Goal: Task Accomplishment & Management: Use online tool/utility

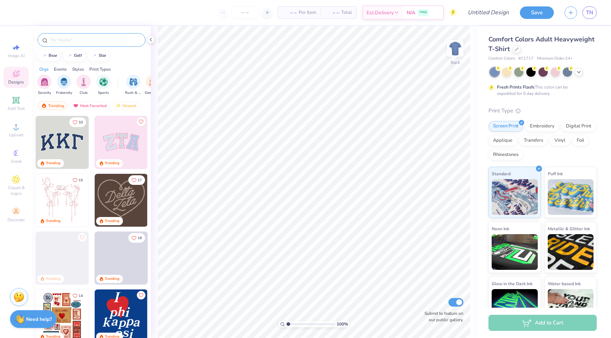
click at [67, 39] on input "text" at bounding box center [94, 39] width 91 height 7
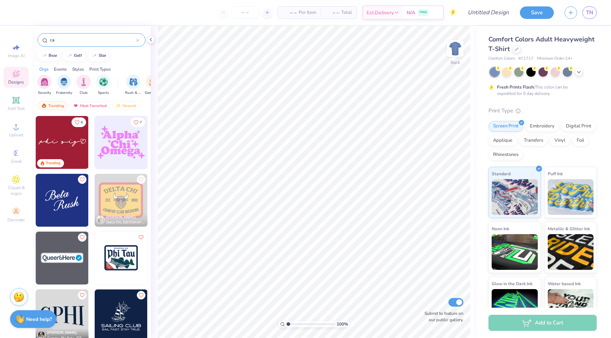
type input "c"
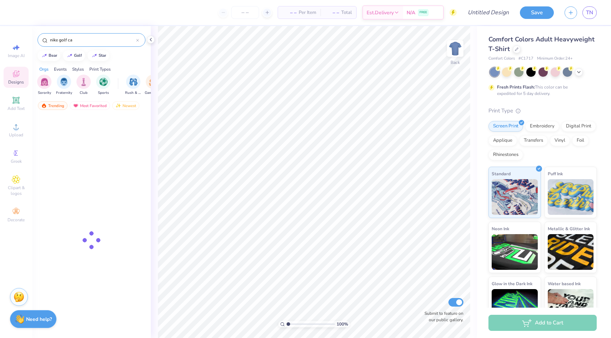
type input "nike golf cap"
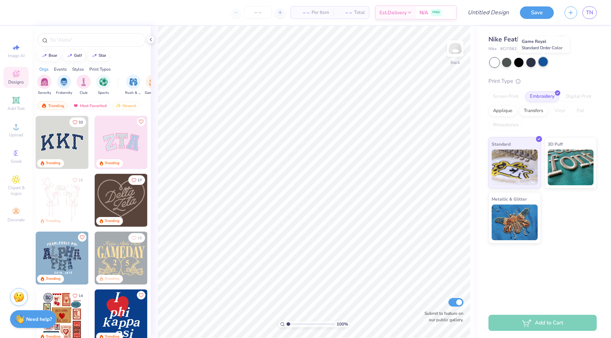
click at [545, 62] on div at bounding box center [543, 61] width 9 height 9
click at [519, 63] on div at bounding box center [518, 61] width 9 height 9
click at [543, 61] on div at bounding box center [543, 61] width 9 height 9
click at [17, 182] on icon at bounding box center [16, 179] width 8 height 9
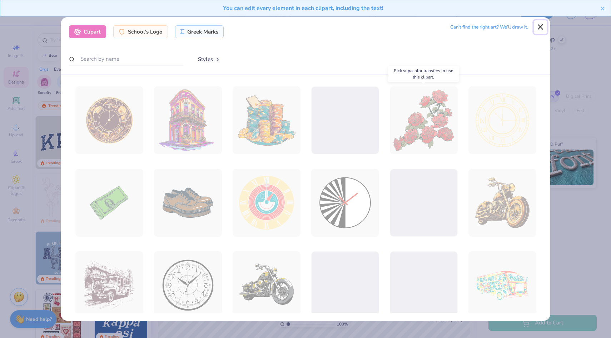
click at [536, 25] on button "Close" at bounding box center [541, 27] width 14 height 14
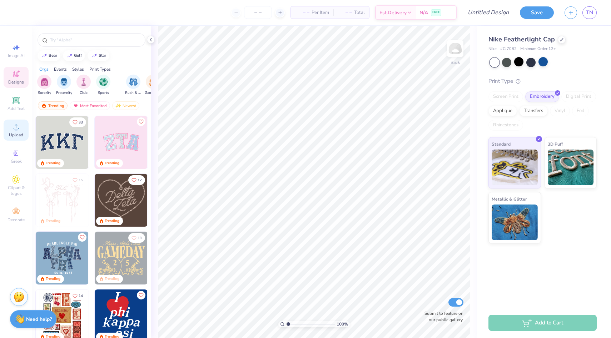
click at [14, 136] on span "Upload" at bounding box center [16, 135] width 14 height 6
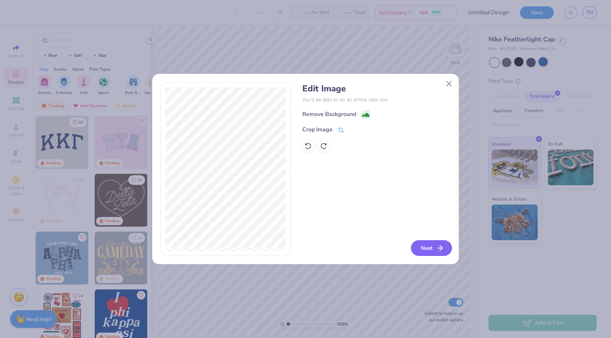
click at [422, 252] on button "Next" at bounding box center [431, 249] width 41 height 16
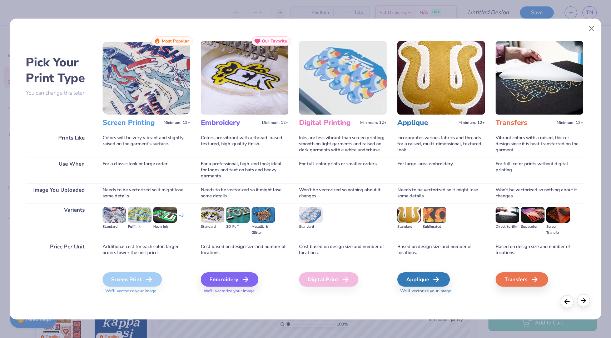
click at [581, 302] on icon at bounding box center [584, 301] width 8 height 8
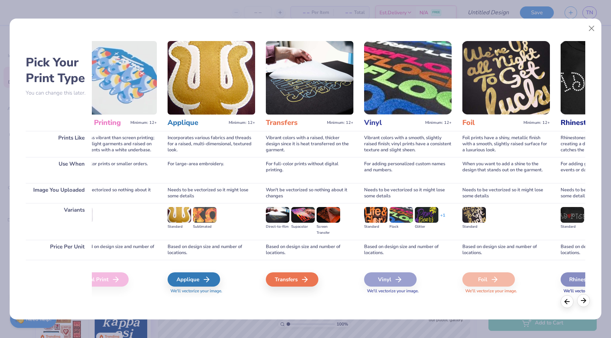
scroll to position [0, 280]
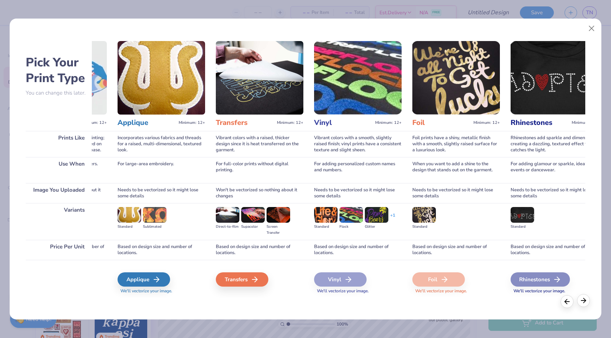
click at [584, 303] on icon at bounding box center [584, 301] width 8 height 8
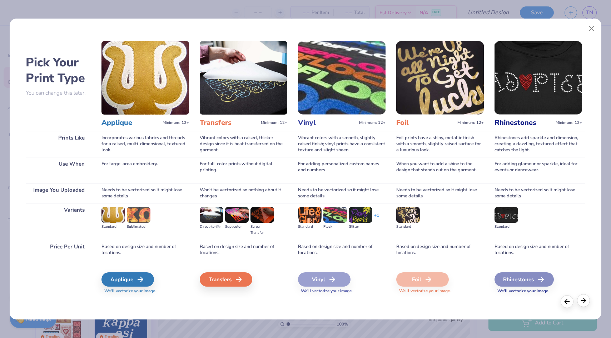
scroll to position [0, 303]
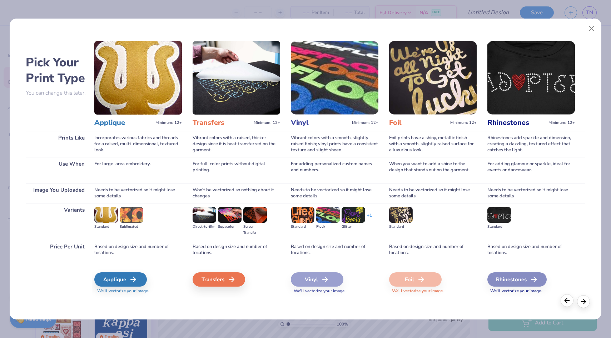
click at [565, 302] on icon at bounding box center [567, 301] width 8 height 8
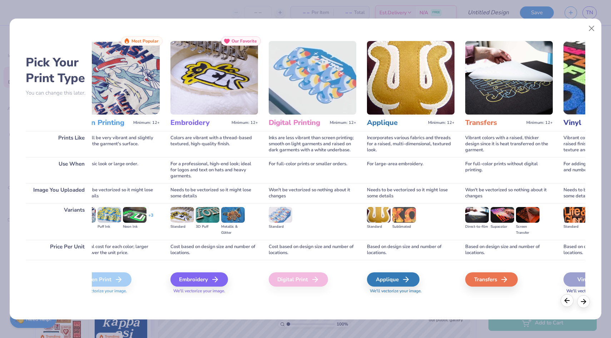
scroll to position [0, 23]
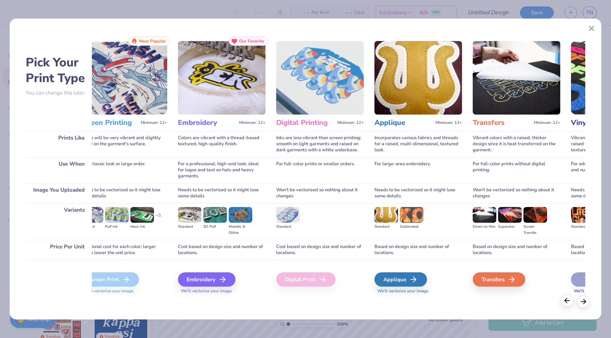
click at [568, 303] on icon at bounding box center [567, 301] width 8 height 8
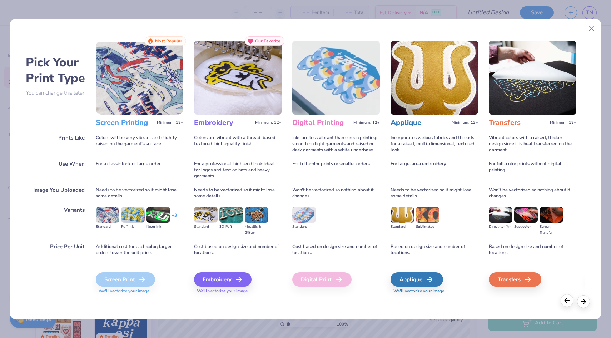
scroll to position [0, 0]
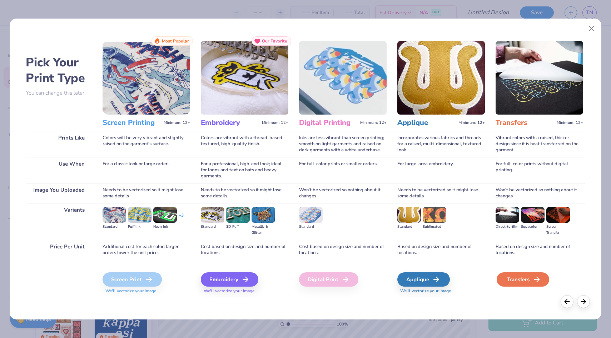
click at [514, 280] on div "Transfers" at bounding box center [523, 280] width 53 height 14
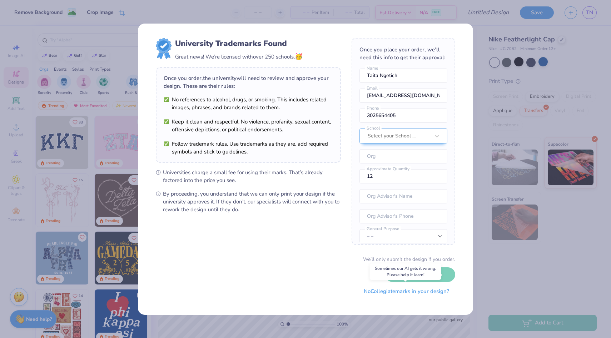
click at [388, 291] on button "No Collegiate marks in your design?" at bounding box center [407, 292] width 98 height 15
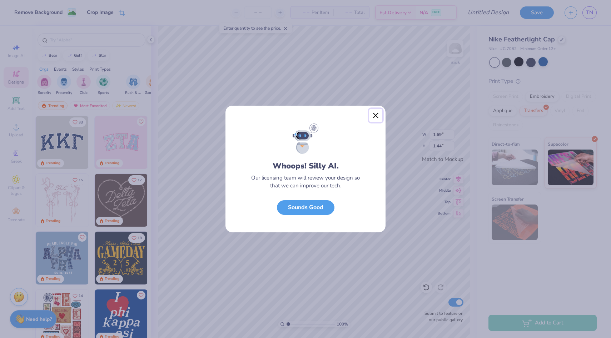
click at [374, 115] on button "Close" at bounding box center [376, 116] width 14 height 14
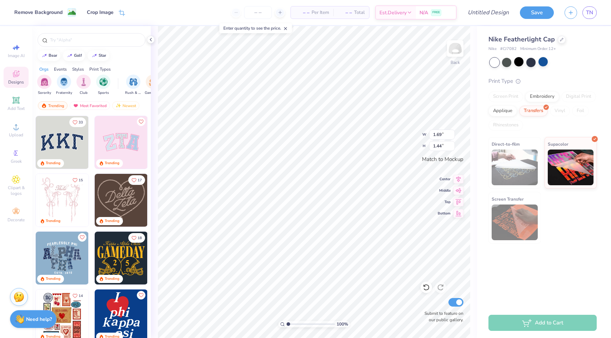
type input "1.19"
type input "1.02"
type input "0.90"
type input "0.77"
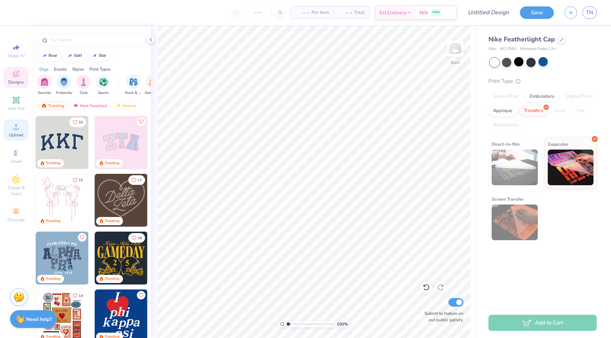
click at [12, 131] on icon at bounding box center [16, 127] width 9 height 9
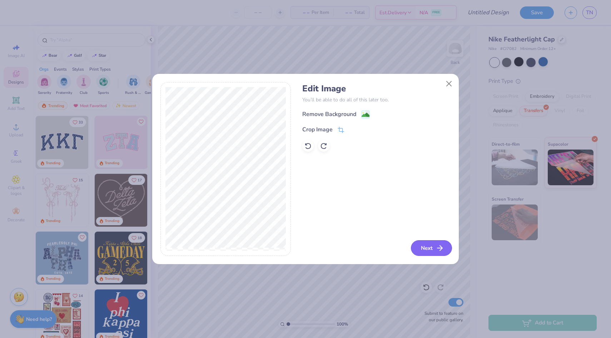
click at [425, 251] on button "Next" at bounding box center [431, 249] width 41 height 16
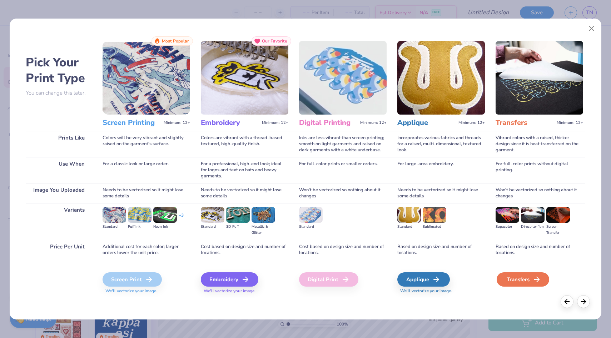
click at [510, 278] on div "Transfers" at bounding box center [523, 280] width 53 height 14
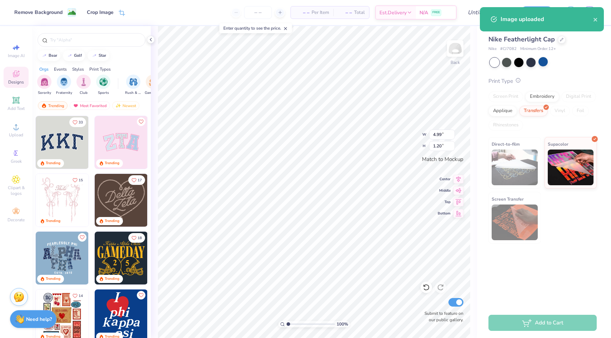
drag, startPoint x: 522, startPoint y: 61, endPoint x: 518, endPoint y: 80, distance: 19.7
click at [521, 62] on div at bounding box center [518, 62] width 9 height 9
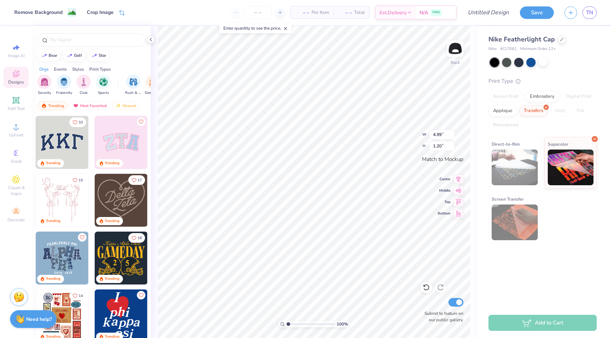
type input "3.37"
type input "0.81"
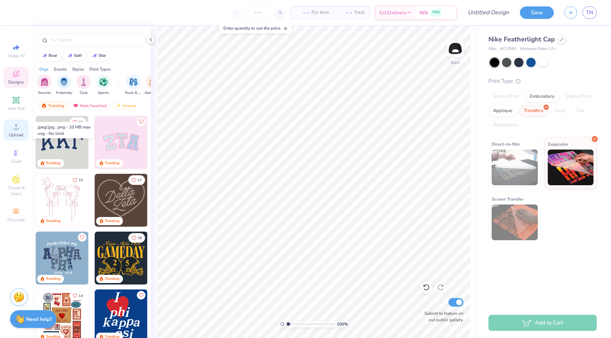
click at [15, 131] on icon at bounding box center [16, 127] width 9 height 9
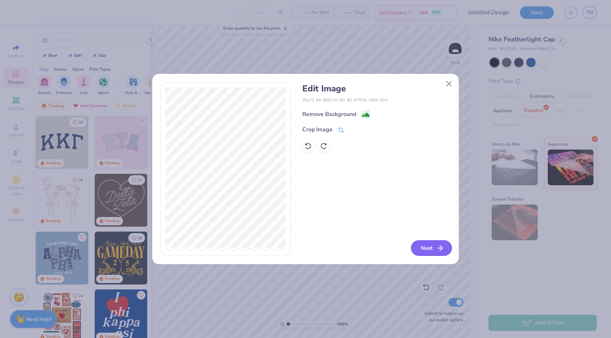
click at [428, 247] on button "Next" at bounding box center [431, 249] width 41 height 16
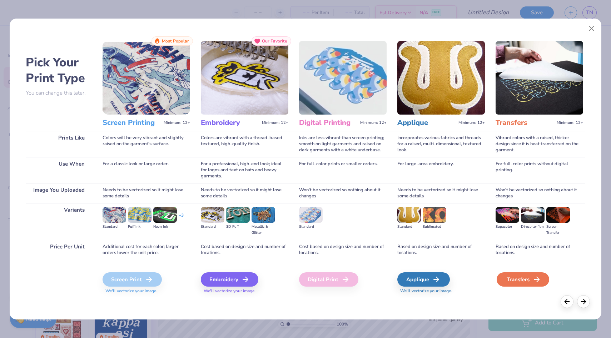
click at [509, 275] on div "Transfers" at bounding box center [523, 280] width 53 height 14
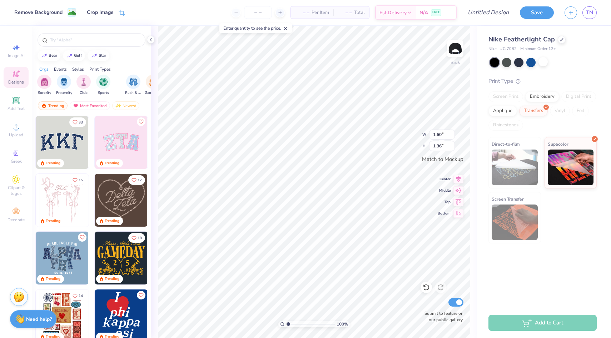
type input "3.37"
type input "0.81"
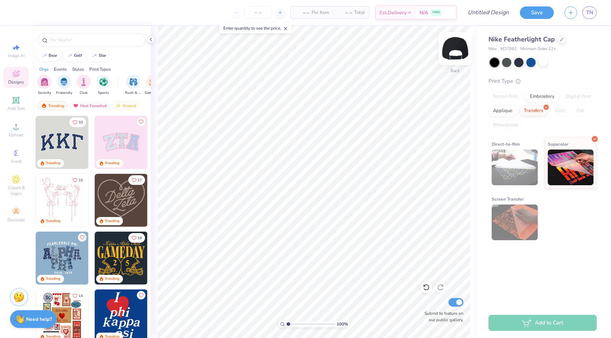
click at [460, 48] on img at bounding box center [455, 48] width 29 height 29
click at [456, 51] on img at bounding box center [455, 48] width 29 height 29
click at [494, 18] on input "Design Title" at bounding box center [480, 12] width 70 height 14
type input "Taita Cap"
click at [540, 13] on button "Save" at bounding box center [537, 12] width 34 height 13
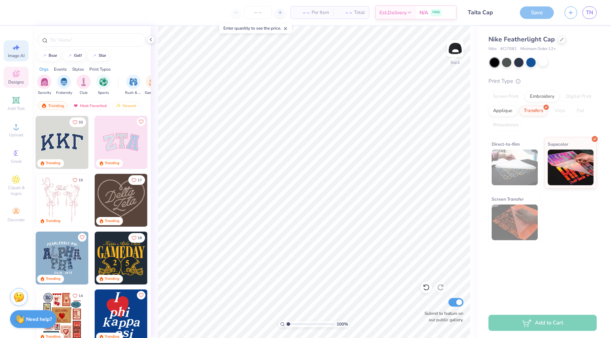
click at [11, 48] on div "Image AI" at bounding box center [16, 50] width 25 height 21
select select "4"
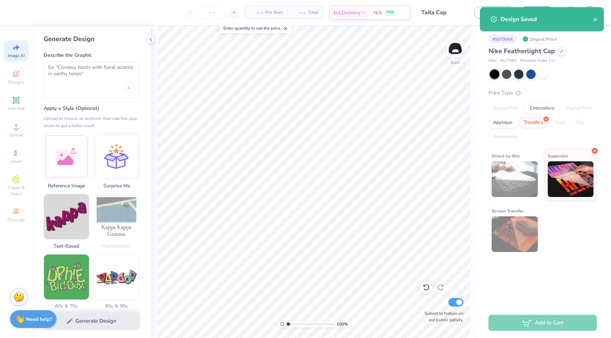
click at [115, 3] on div "– – Per Item – – Total Est. Delivery N/A FREE" at bounding box center [215, 12] width 391 height 25
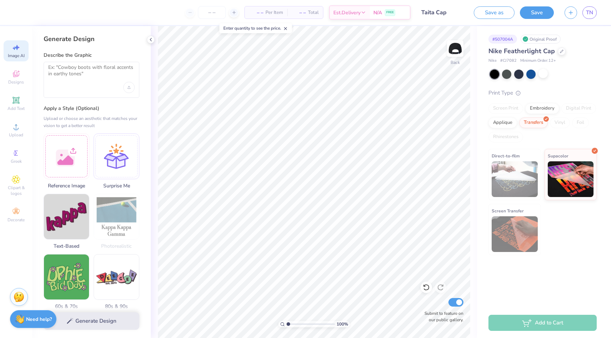
click at [597, 20] on div "Design Saved" at bounding box center [542, 22] width 127 height 33
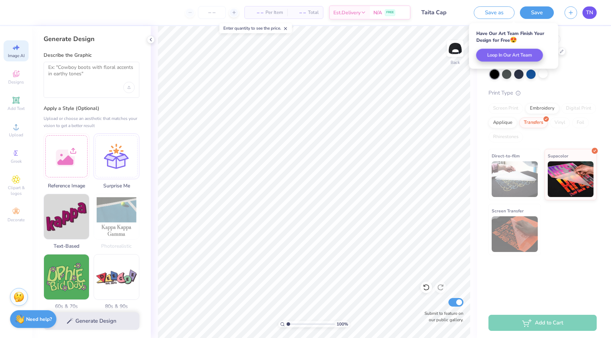
click at [590, 12] on span "TN" at bounding box center [589, 13] width 7 height 8
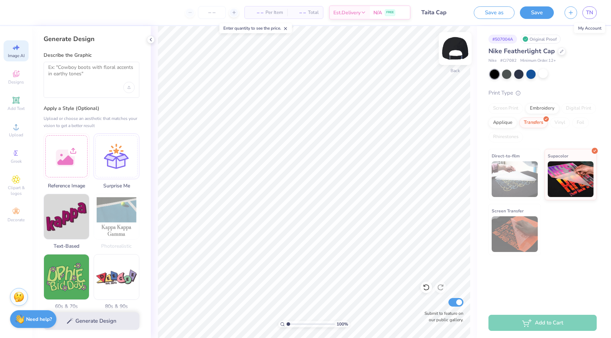
click at [452, 48] on img at bounding box center [455, 48] width 29 height 29
click at [18, 132] on div "Upload" at bounding box center [16, 130] width 25 height 21
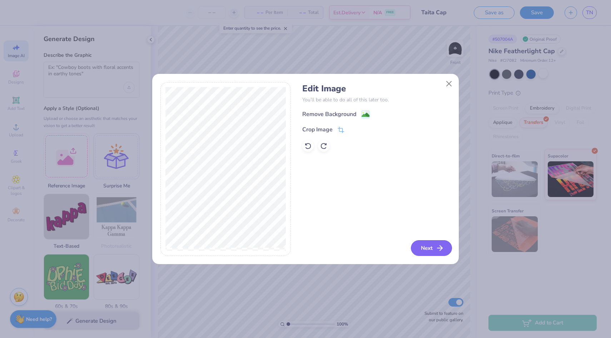
click at [427, 249] on button "Next" at bounding box center [431, 249] width 41 height 16
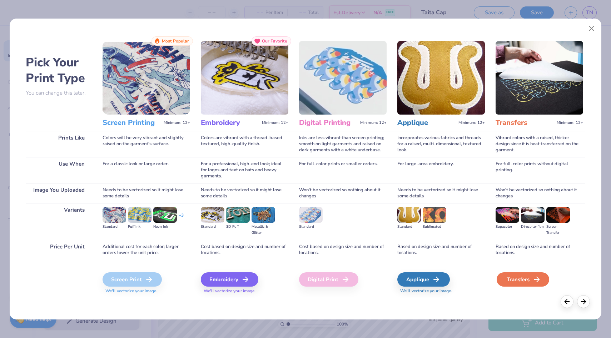
click at [523, 281] on div "Transfers" at bounding box center [523, 280] width 53 height 14
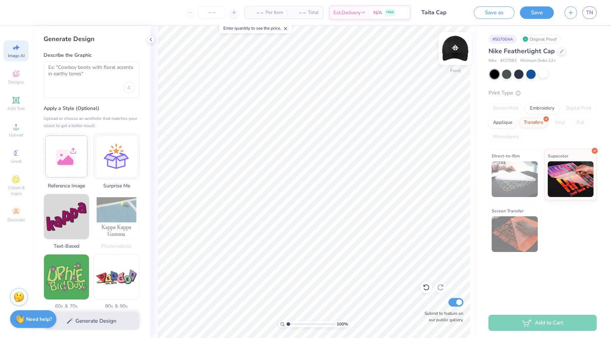
click at [450, 51] on img at bounding box center [455, 48] width 29 height 29
click at [452, 52] on img at bounding box center [455, 48] width 29 height 29
drag, startPoint x: 537, startPoint y: 13, endPoint x: 529, endPoint y: 17, distance: 9.0
click at [537, 13] on button "Save" at bounding box center [537, 12] width 34 height 13
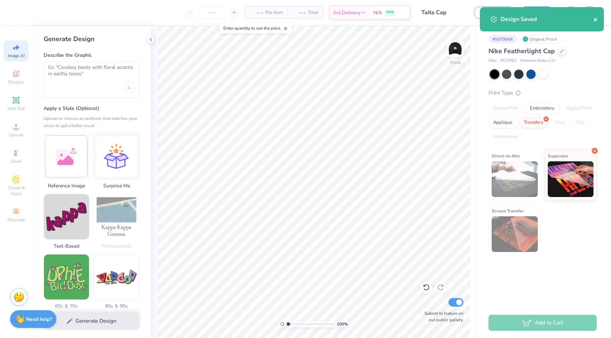
click at [598, 21] on icon "close" at bounding box center [595, 20] width 5 height 6
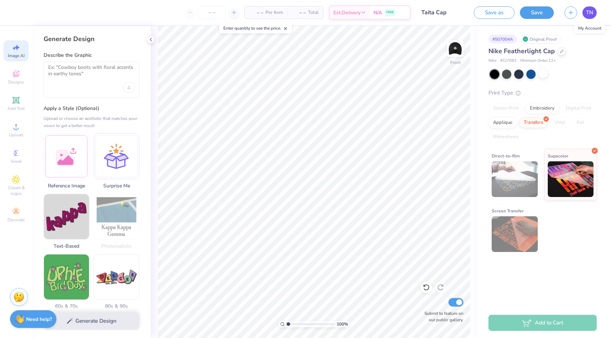
click at [589, 13] on span "TN" at bounding box center [589, 13] width 7 height 8
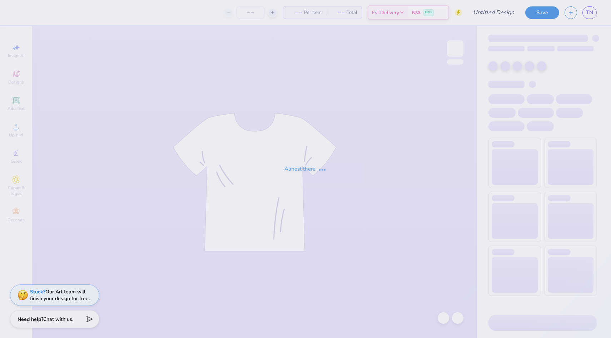
type input "Synnefa's Custom Swag"
type input "12"
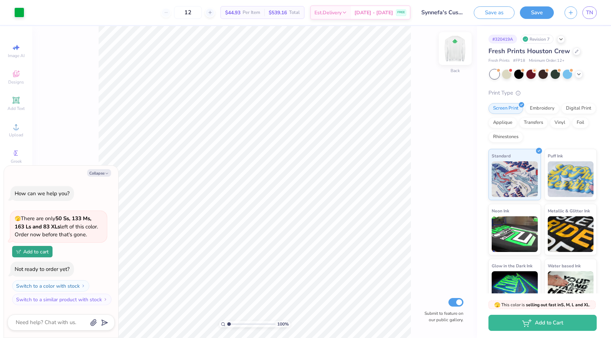
click at [460, 51] on img at bounding box center [455, 48] width 29 height 29
click at [453, 51] on img at bounding box center [455, 48] width 29 height 29
type textarea "x"
type input "12.67"
type input "3.05"
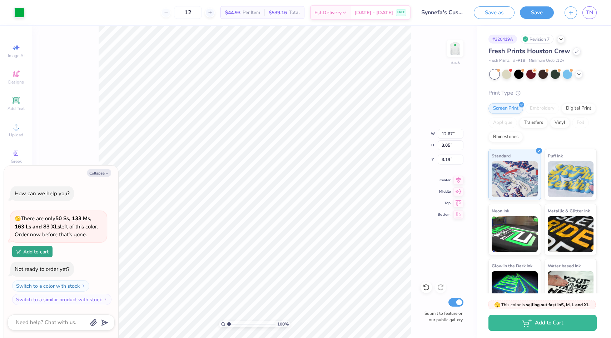
type textarea "x"
type input "14.37"
type input "3.46"
click at [456, 182] on icon at bounding box center [459, 179] width 10 height 9
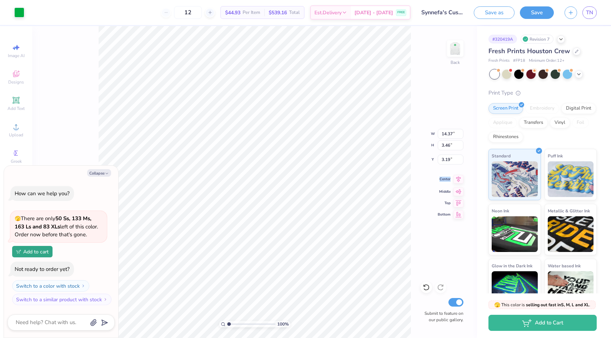
click at [456, 182] on icon at bounding box center [459, 179] width 10 height 9
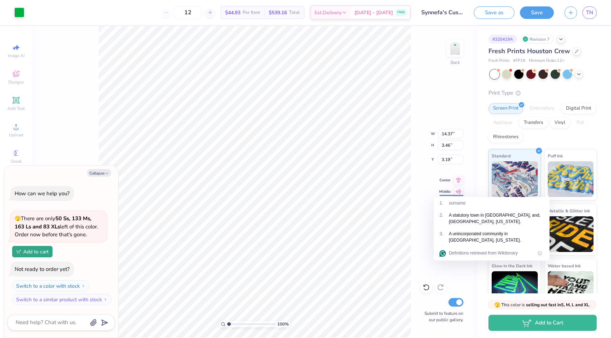
type textarea "x"
type input "3.00"
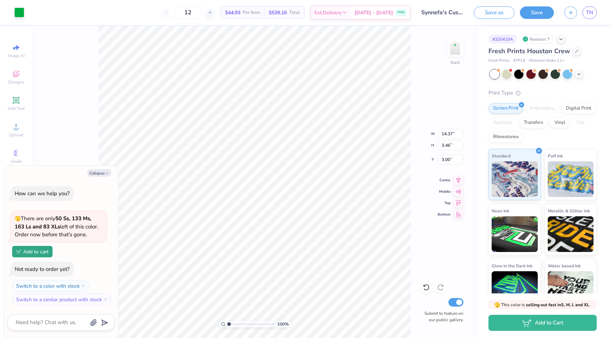
type textarea "x"
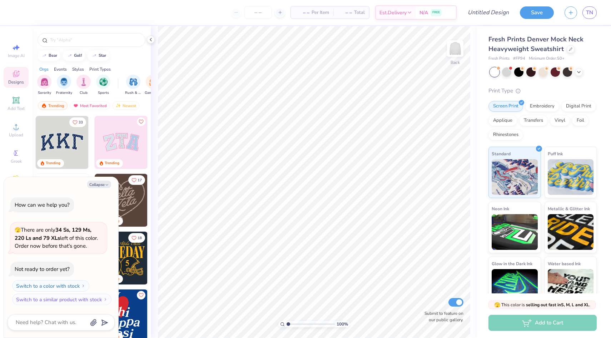
click at [128, 144] on img at bounding box center [121, 142] width 53 height 53
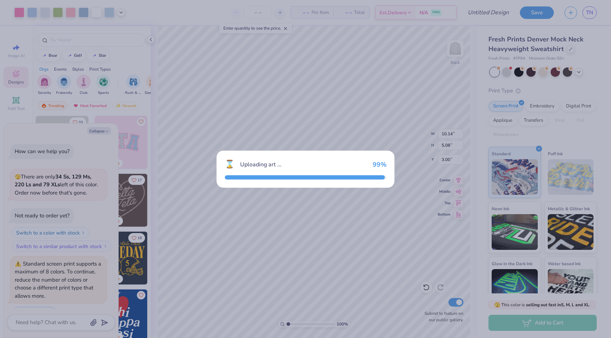
scroll to position [18, 0]
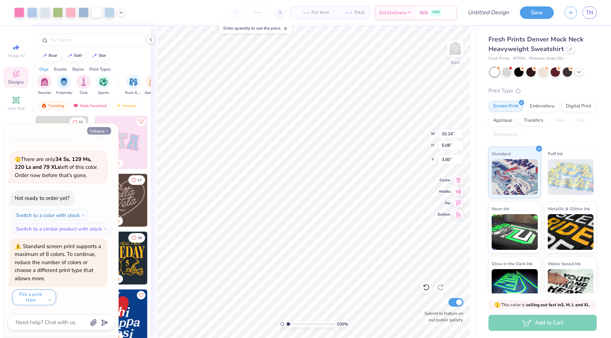
click at [100, 131] on button "Collapse" at bounding box center [99, 131] width 24 height 8
type textarea "x"
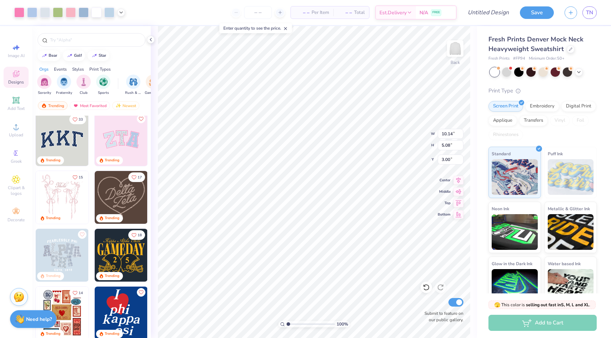
scroll to position [0, 0]
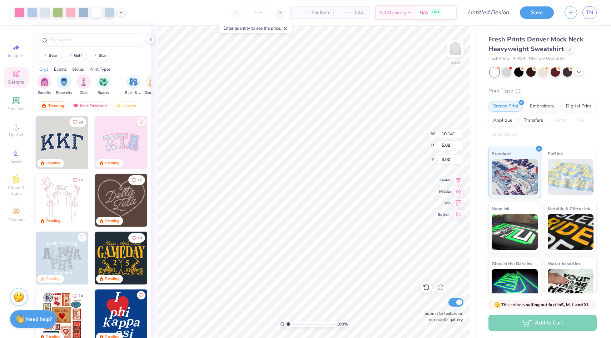
click at [63, 139] on img at bounding box center [62, 142] width 53 height 53
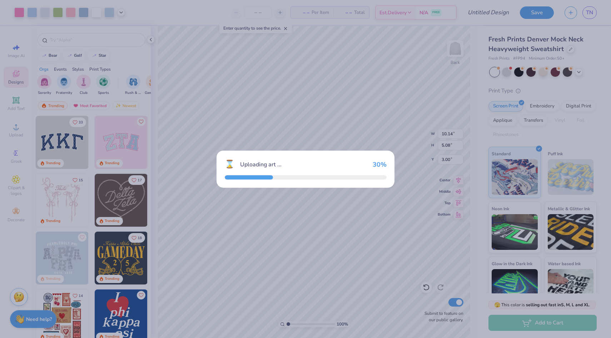
type input "10.91"
type input "4.79"
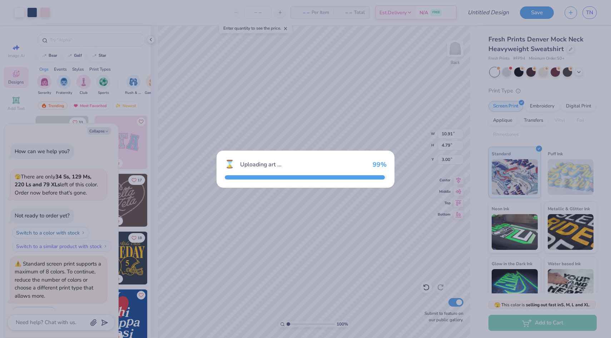
scroll to position [88, 0]
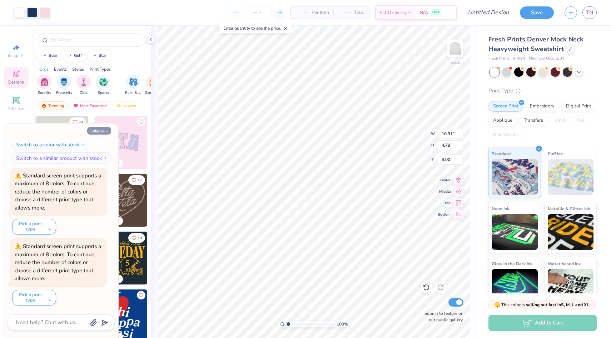
click at [104, 130] on button "Collapse" at bounding box center [99, 131] width 24 height 8
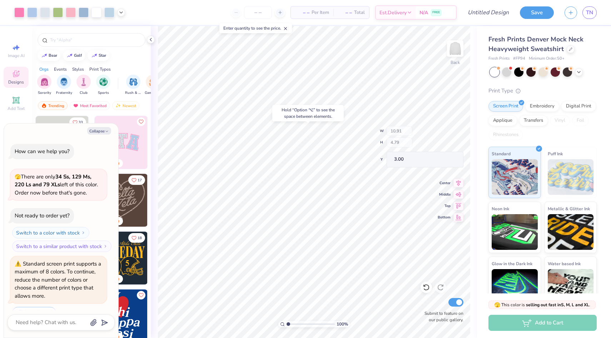
scroll to position [159, 0]
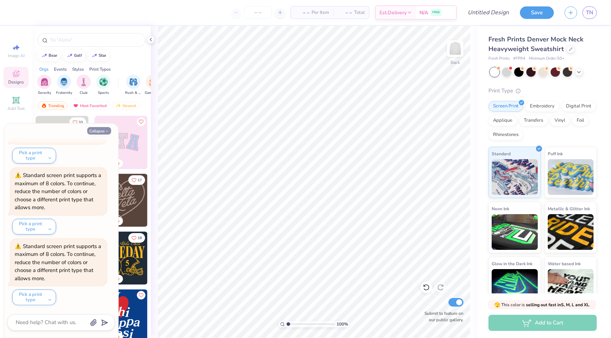
click at [92, 132] on button "Collapse" at bounding box center [99, 131] width 24 height 8
type textarea "x"
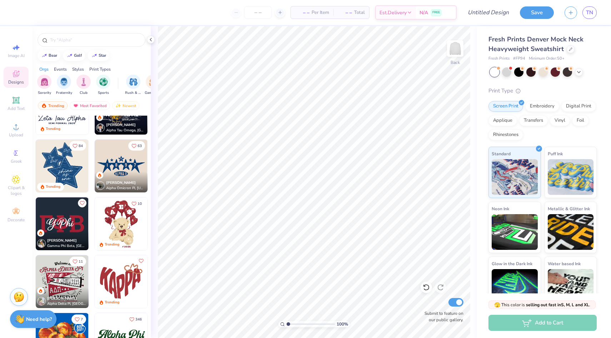
scroll to position [266, 0]
click at [67, 40] on input "text" at bounding box center [94, 39] width 91 height 7
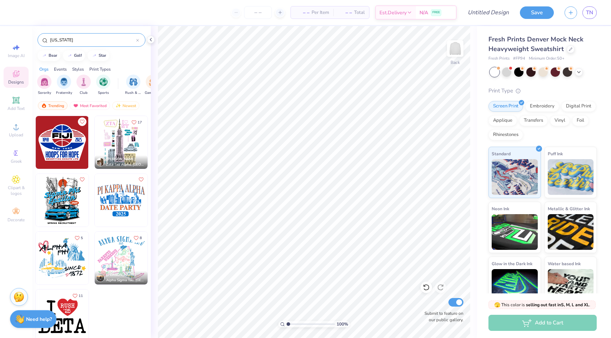
drag, startPoint x: 82, startPoint y: 39, endPoint x: 47, endPoint y: 39, distance: 35.4
click at [47, 39] on div "new york" at bounding box center [92, 40] width 108 height 14
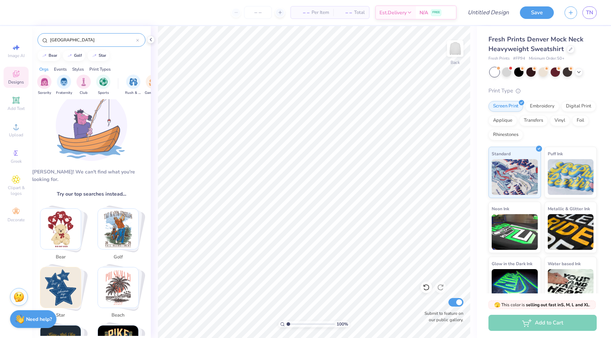
scroll to position [0, 0]
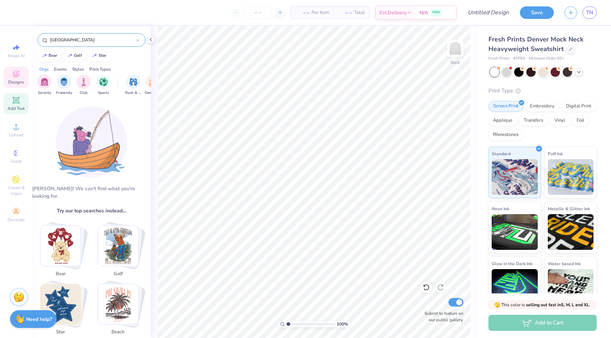
type input "boston"
click at [17, 100] on icon at bounding box center [15, 100] width 5 height 5
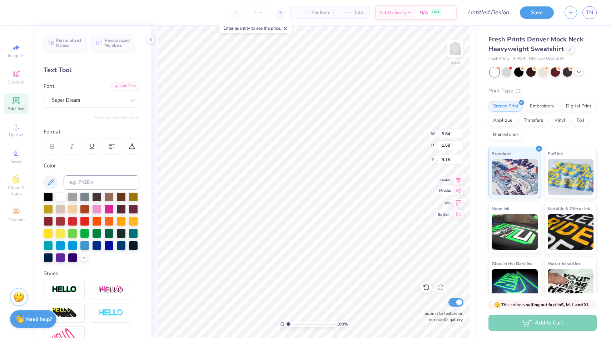
click at [457, 193] on icon at bounding box center [459, 191] width 10 height 9
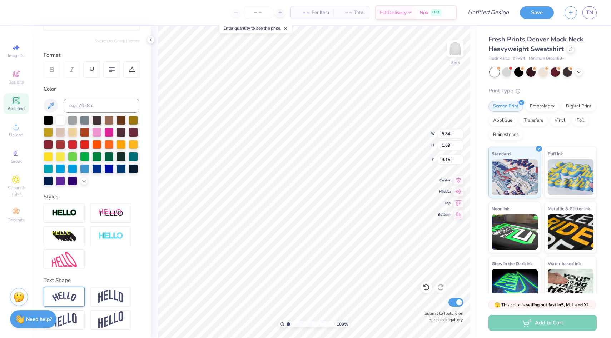
click at [64, 296] on img at bounding box center [64, 297] width 25 height 10
type input "7.93"
type input "2.23"
type input "8.89"
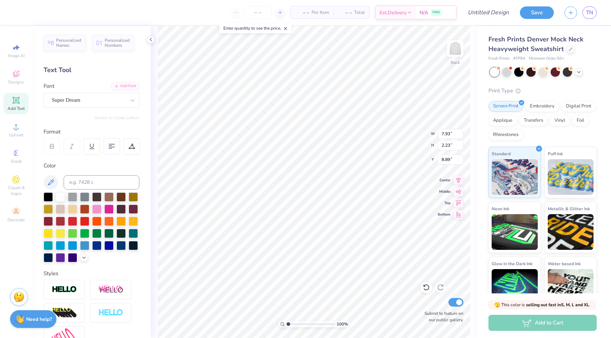
scroll to position [0, 0]
type textarea "T"
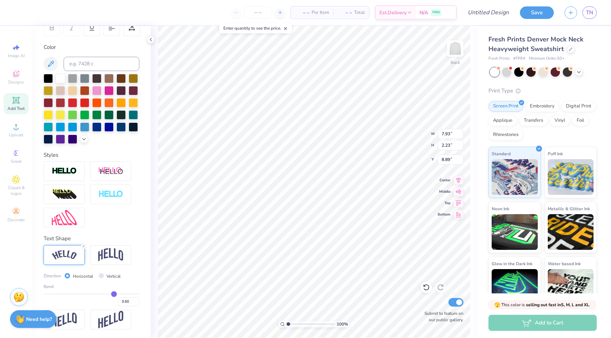
type textarea "SYNNEFA"
click at [62, 253] on img at bounding box center [64, 256] width 25 height 10
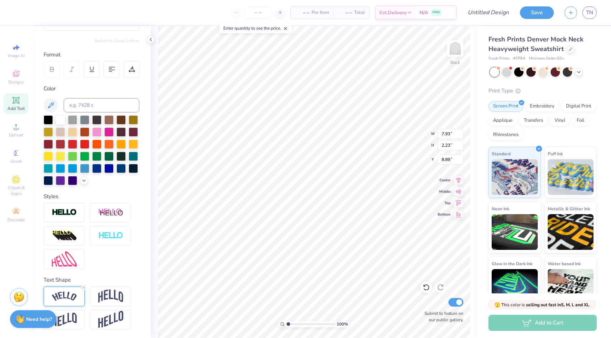
scroll to position [77, 0]
click at [64, 296] on img at bounding box center [64, 297] width 25 height 10
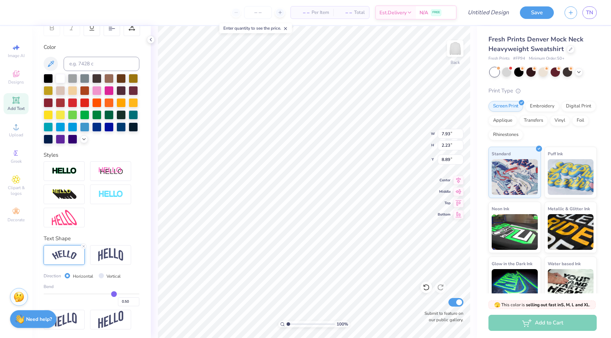
drag, startPoint x: 117, startPoint y: 293, endPoint x: 105, endPoint y: 294, distance: 12.2
click at [105, 294] on div "Bend 0.50" at bounding box center [92, 295] width 96 height 23
type input "0.48"
type input "0.45"
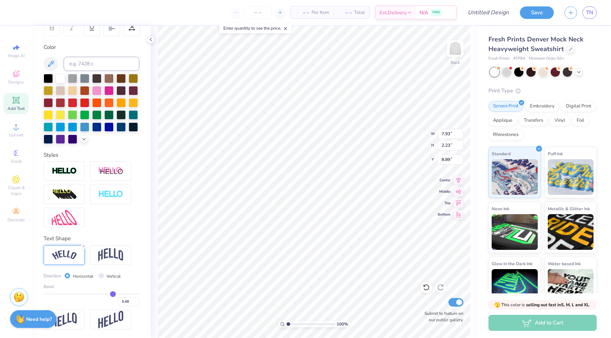
type input "0.45"
type input "0.43"
type input "0.37"
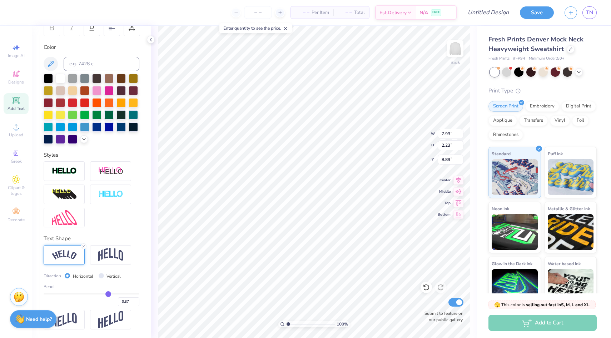
type input "0.31"
type input "0.25"
type input "0.2"
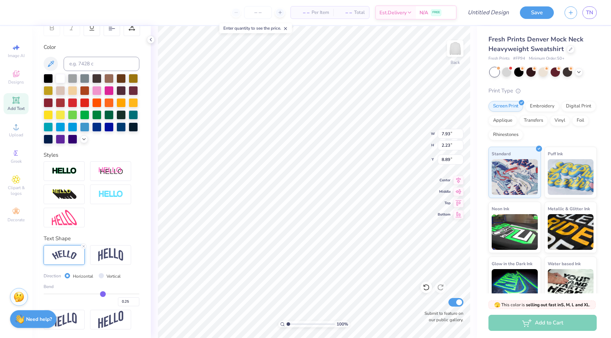
type input "0.20"
type input "0.16"
type input "0.13"
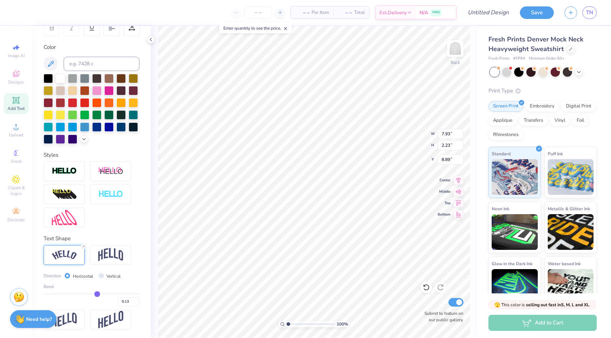
type input "0.1"
type input "0.10"
type input "0.08"
type input "0.06"
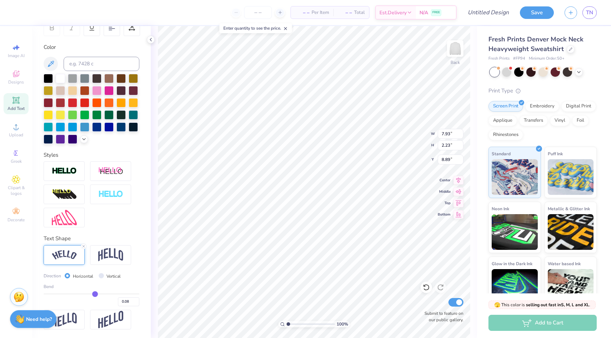
type input "0.06"
type input "0.05"
type input "0.03"
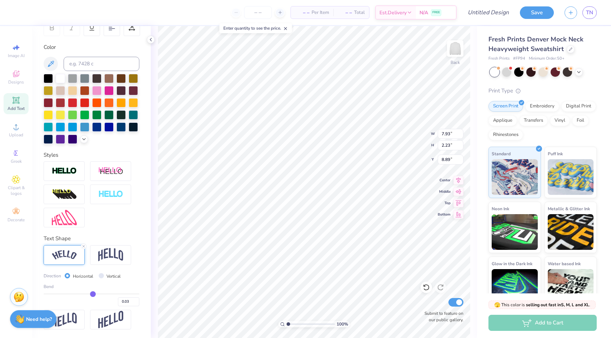
type input "0.02"
type input "0.01"
type input "0"
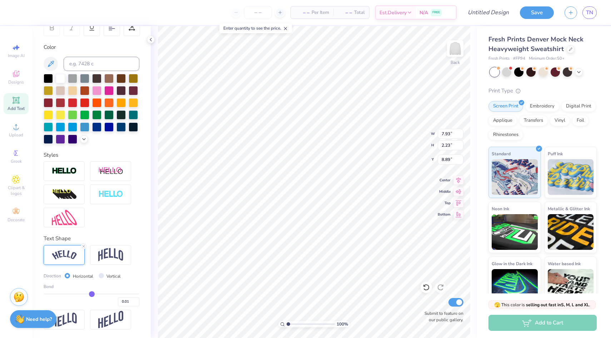
type input "0.00"
type input "-0.01"
type input "-0.02"
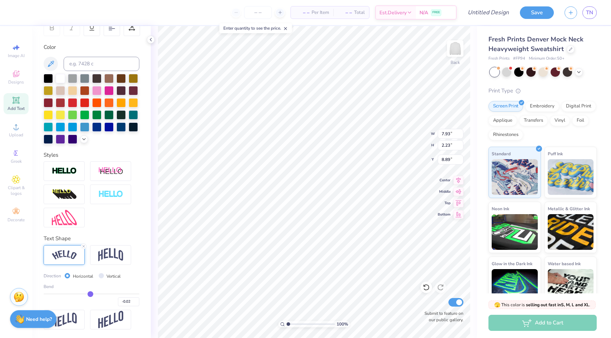
type input "-0.04"
type input "-0.06"
type input "-0.07"
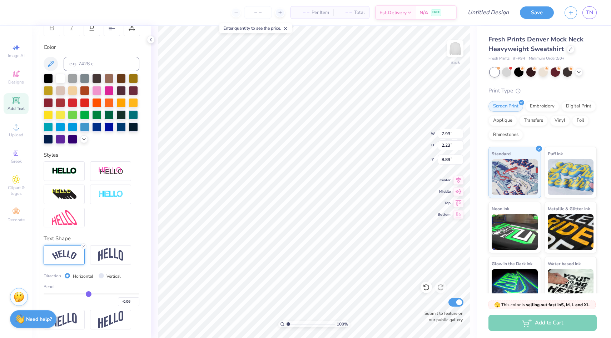
type input "-0.07"
type input "-0.08"
type input "-0.09"
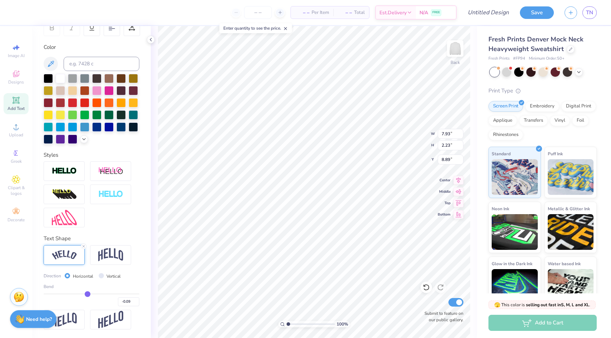
type input "-0.11"
type input "-0.13"
type input "-0.14"
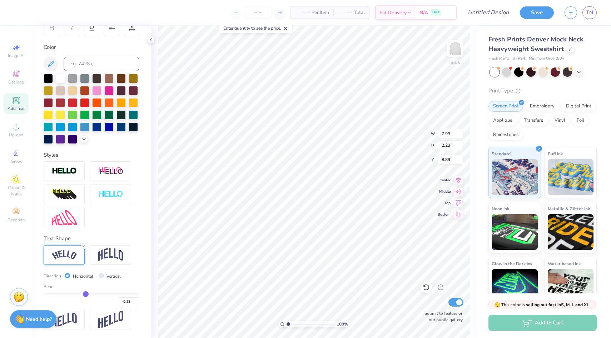
type input "-0.14"
drag, startPoint x: 105, startPoint y: 295, endPoint x: 85, endPoint y: 295, distance: 20.7
click at [85, 295] on input "range" at bounding box center [92, 294] width 96 height 1
type input "-0.1"
type input "-0.10"
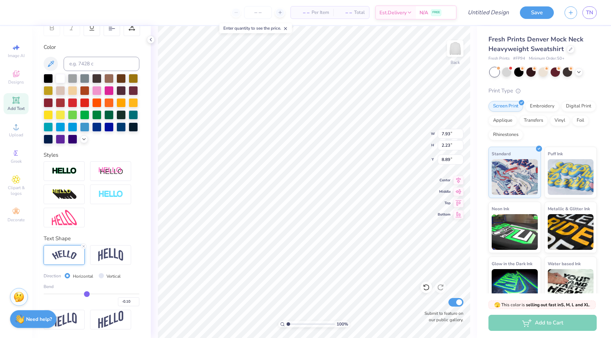
type input "-0.02"
type input "0.16"
type input "0.35"
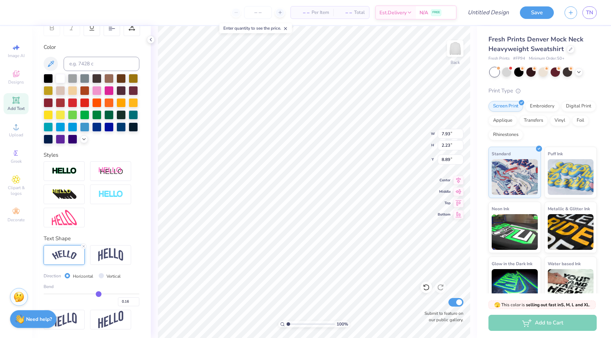
type input "0.35"
type input "0.6"
type input "0.60"
type input "0.75"
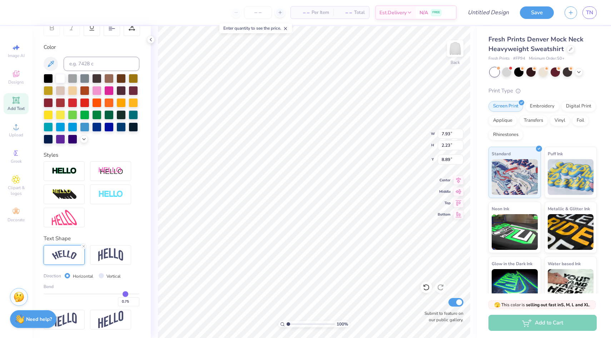
type input "0.88"
type input "0.98"
type input "1"
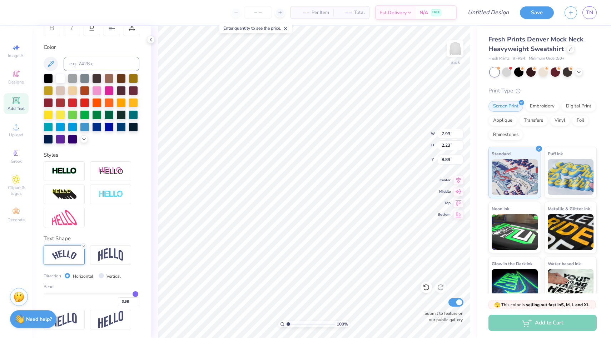
type input "1.00"
drag, startPoint x: 125, startPoint y: 293, endPoint x: 146, endPoint y: 293, distance: 20.7
click at [139, 294] on input "range" at bounding box center [92, 294] width 96 height 1
drag, startPoint x: 144, startPoint y: 293, endPoint x: 124, endPoint y: 293, distance: 19.7
click at [124, 293] on div "Personalized Names Personalized Numbers Text Tool Add Font Font Super Dream Swi…" at bounding box center [91, 182] width 119 height 312
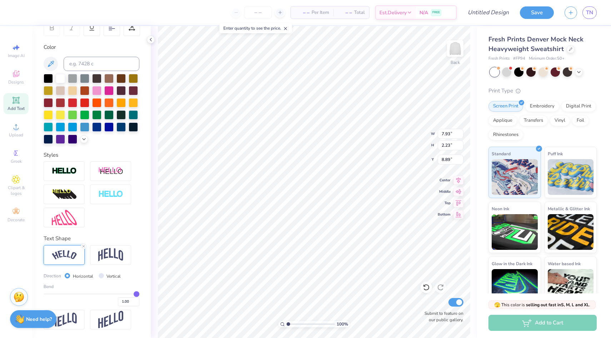
type input "0.99"
type input "0.96"
type input "0.91"
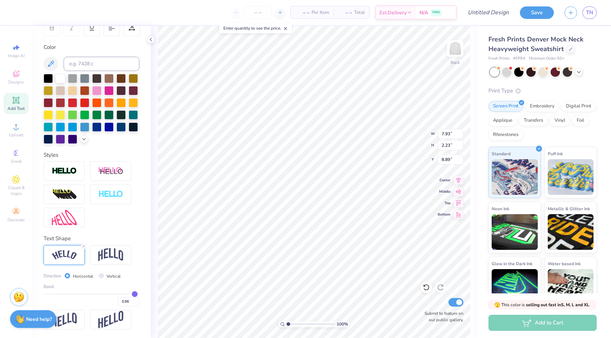
type input "0.91"
type input "0.88"
type input "0.82"
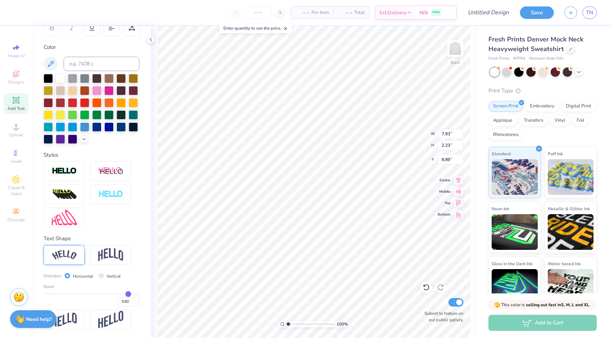
type input "0.78"
type input "0.75"
type input "0.74"
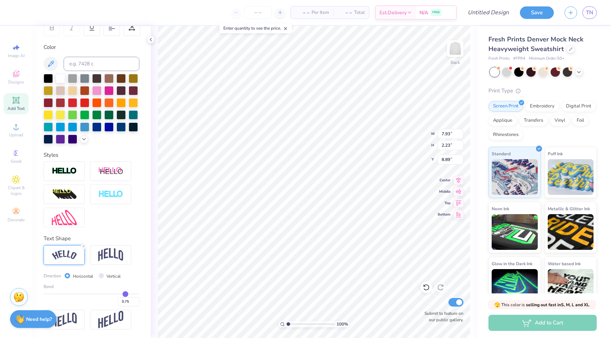
type input "0.74"
type input "0.72"
type input "0.71"
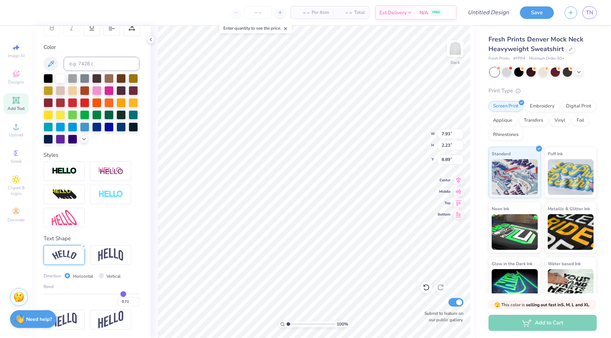
type input "0.69"
type input "0.67"
type input "0.65"
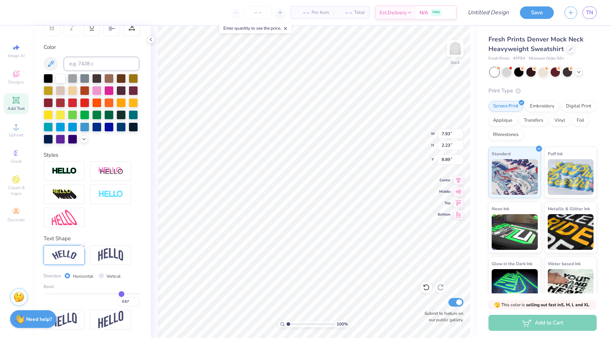
type input "0.65"
type input "0.64"
type input "0.63"
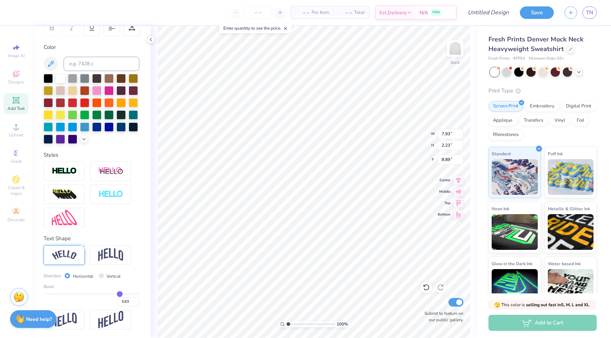
type input "0.62"
type input "0.6"
type input "0.60"
type input "0.59"
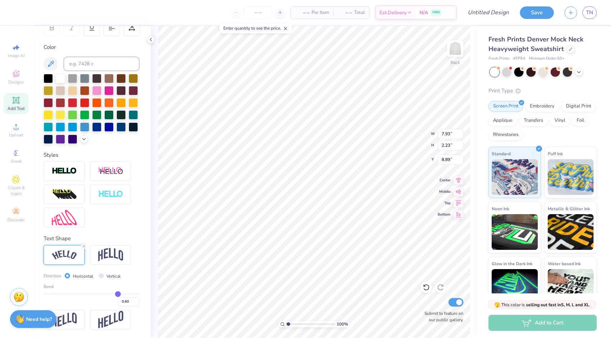
type input "0.59"
type input "0.56"
type input "0.53"
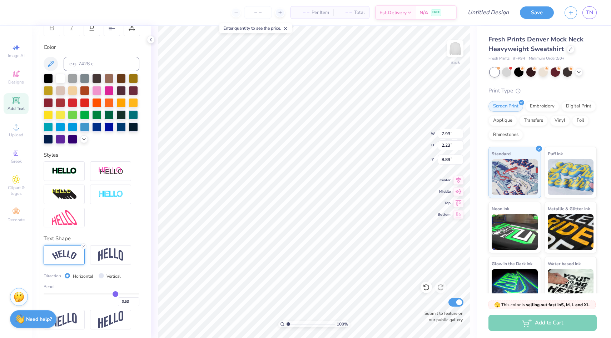
type input "0.5"
type input "0.50"
type input "0.47"
type input "0.44"
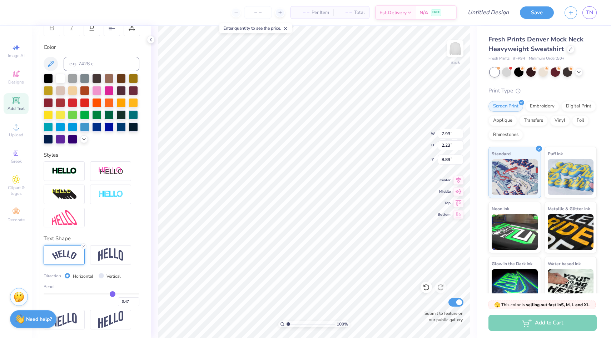
type input "0.44"
type input "0.42"
type input "0.39"
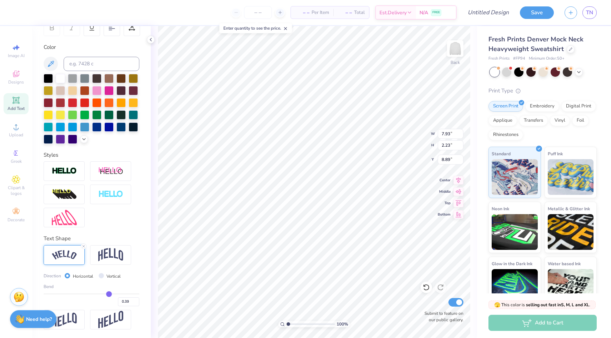
type input "0.36"
type input "0.35"
type input "0.34"
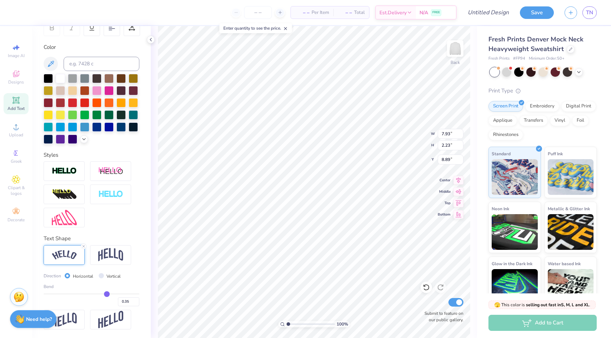
type input "0.34"
drag, startPoint x: 131, startPoint y: 293, endPoint x: 106, endPoint y: 293, distance: 24.7
click at [106, 294] on input "range" at bounding box center [92, 294] width 96 height 1
click at [113, 257] on img at bounding box center [110, 255] width 25 height 14
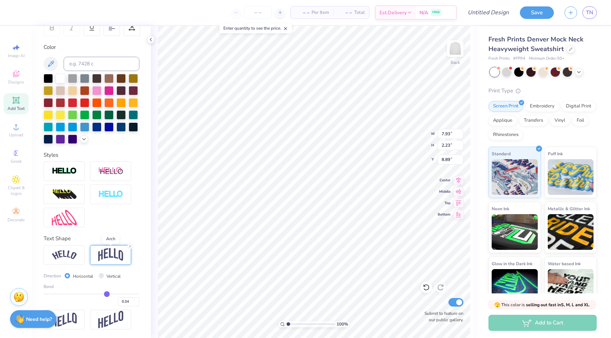
click at [113, 257] on img at bounding box center [110, 255] width 25 height 14
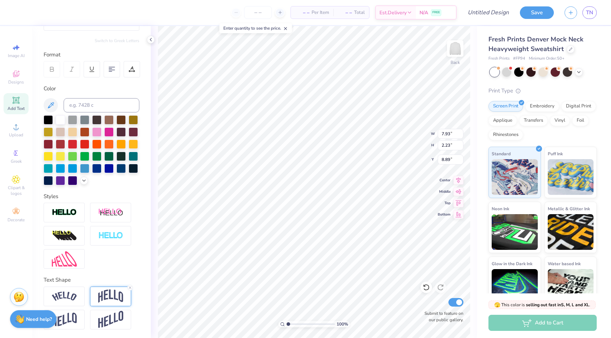
scroll to position [77, 0]
click at [83, 158] on div at bounding box center [84, 156] width 9 height 9
type input "2.74"
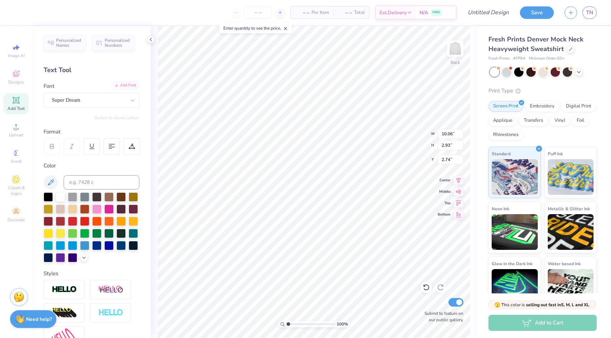
click at [122, 89] on div "Add Font" at bounding box center [125, 85] width 28 height 8
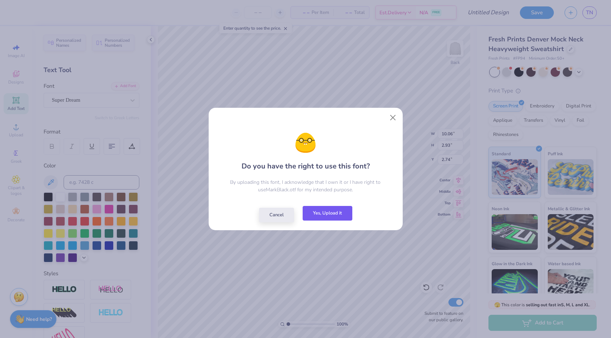
click at [331, 217] on button "Yes, Upload it" at bounding box center [328, 213] width 50 height 15
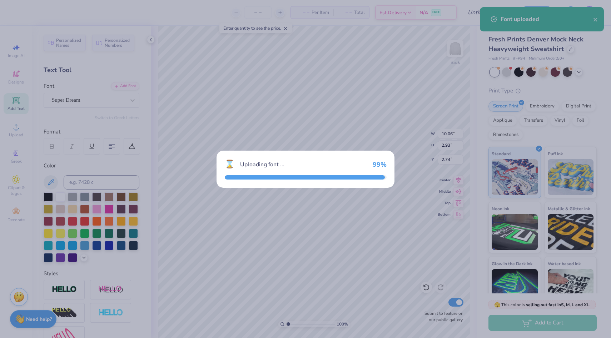
type input "11.65"
type input "3.28"
type input "2.57"
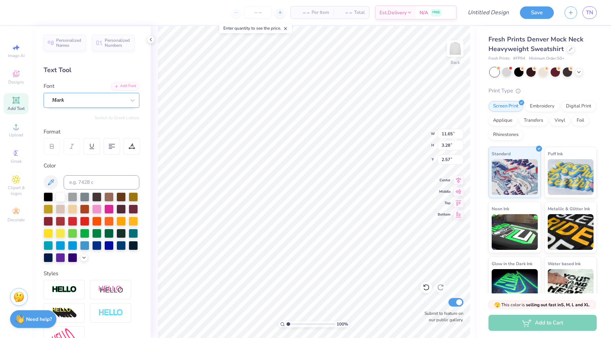
click at [117, 104] on div "Mark" at bounding box center [88, 100] width 75 height 11
click at [123, 88] on div "Add Font" at bounding box center [125, 85] width 28 height 8
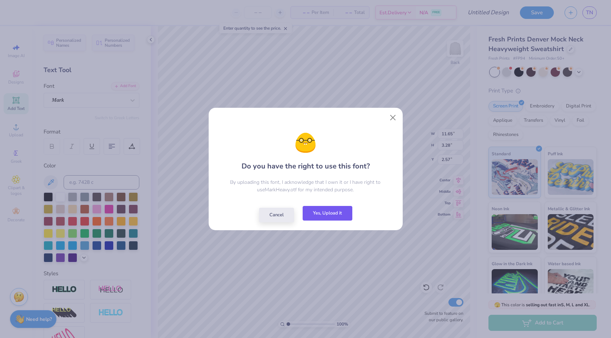
click at [342, 218] on button "Yes, Upload it" at bounding box center [328, 213] width 50 height 15
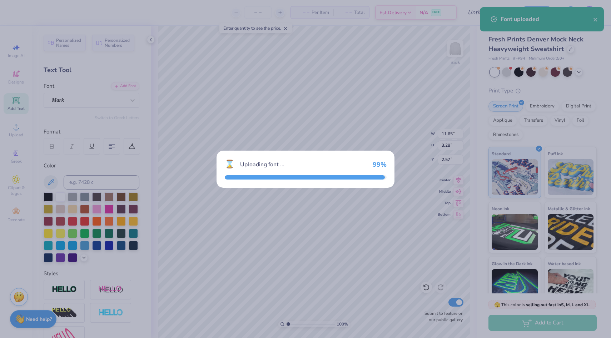
type input "11.70"
type input "3.29"
type input "2.56"
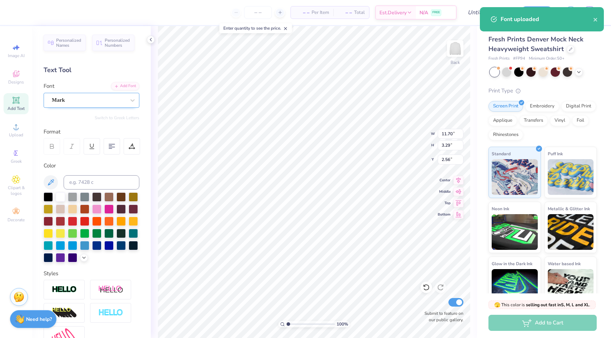
click at [82, 101] on div "Mark" at bounding box center [88, 100] width 75 height 11
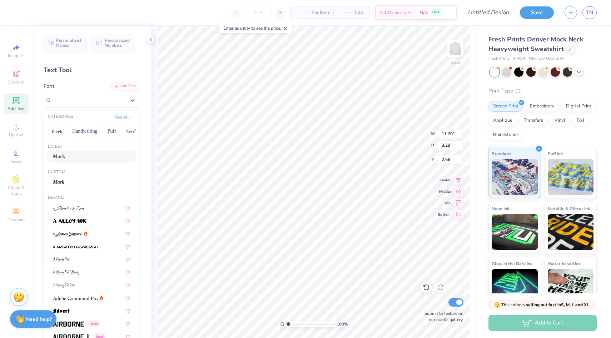
click at [83, 158] on div "Mark" at bounding box center [91, 157] width 77 height 8
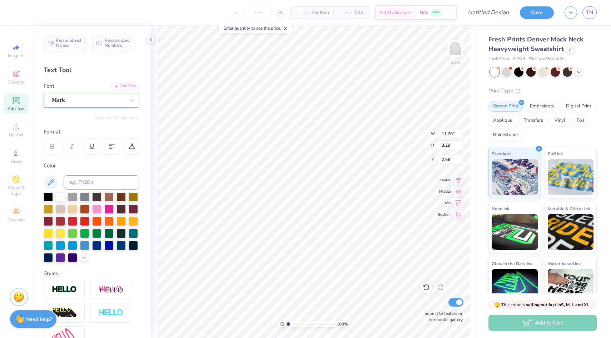
click at [86, 102] on div "Mark" at bounding box center [88, 100] width 75 height 11
click at [130, 89] on div "Add Font" at bounding box center [125, 85] width 28 height 8
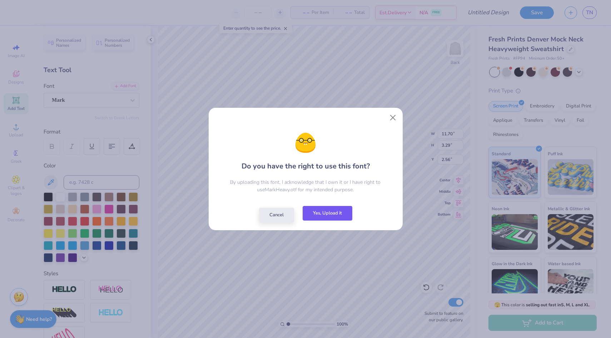
click at [322, 216] on button "Yes, Upload it" at bounding box center [328, 213] width 50 height 15
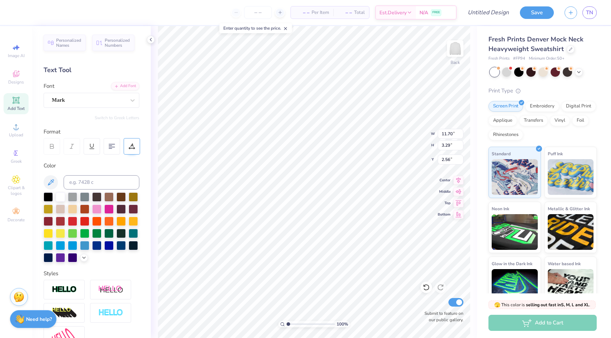
scroll to position [5, 0]
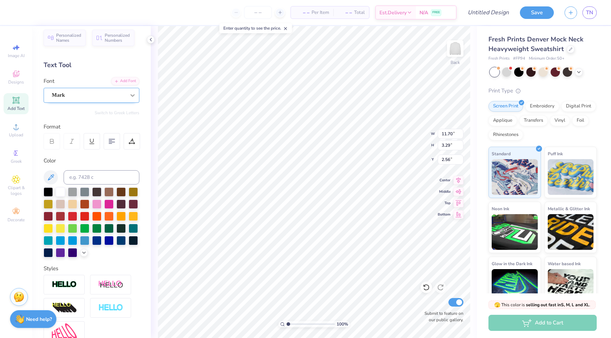
click at [131, 96] on icon at bounding box center [132, 95] width 7 height 7
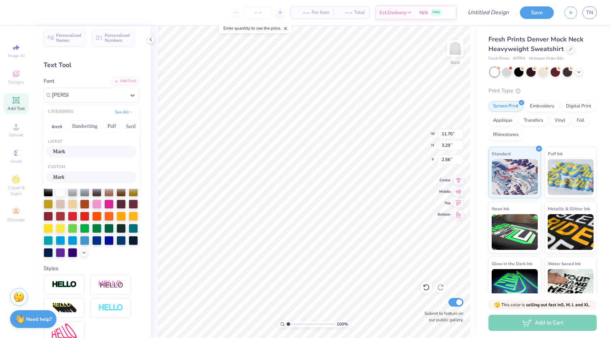
click at [84, 179] on div "Mark" at bounding box center [91, 178] width 77 height 8
type input "MARK"
type input "11.65"
type input "3.28"
type input "2.57"
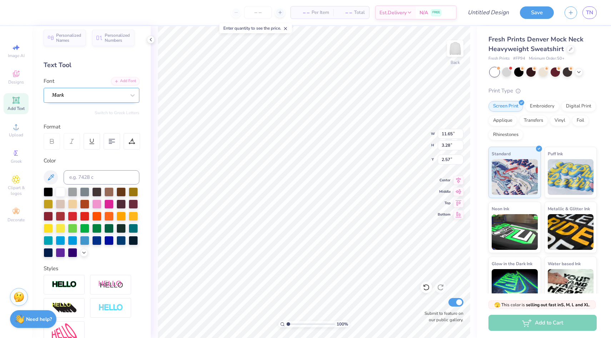
click at [118, 95] on div "Mark" at bounding box center [88, 95] width 75 height 11
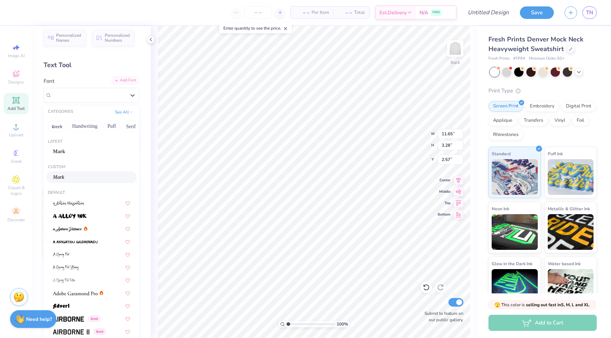
click at [127, 79] on div "Add Font" at bounding box center [125, 80] width 28 height 8
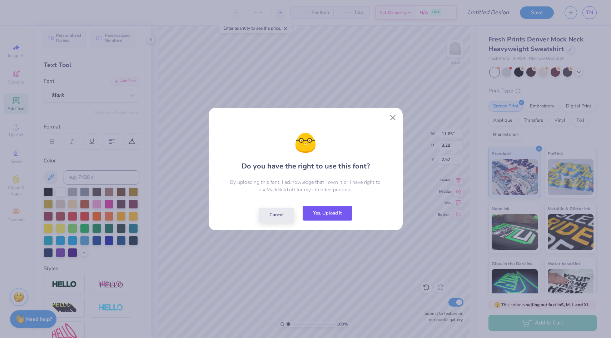
click at [330, 217] on button "Yes, Upload it" at bounding box center [328, 213] width 50 height 15
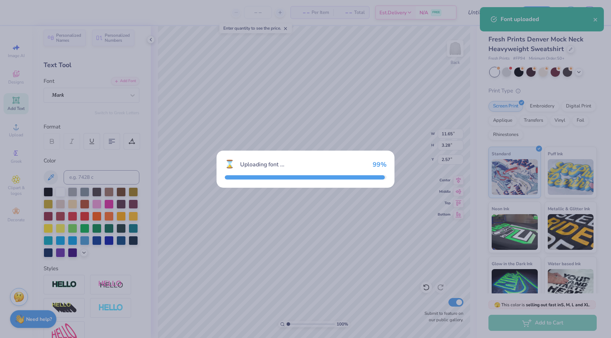
type input "11.76"
type input "3.29"
type input "2.56"
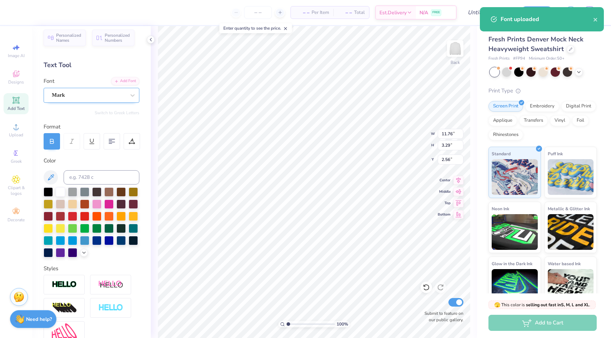
click at [63, 98] on div "Mark" at bounding box center [88, 95] width 75 height 11
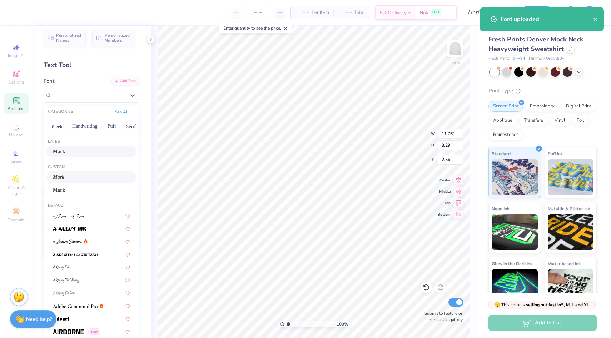
click at [70, 177] on div "Mark" at bounding box center [91, 178] width 77 height 8
type input "11.65"
type input "3.28"
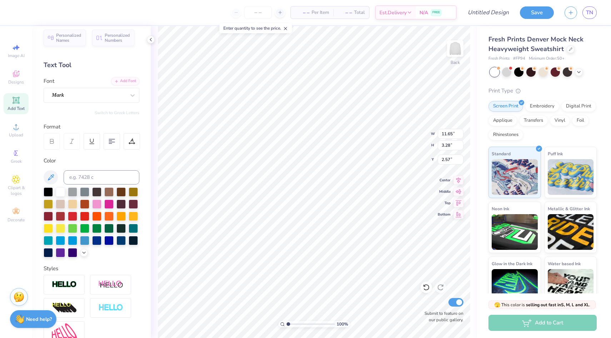
type input "2.51"
click at [124, 78] on div "Add Font" at bounding box center [125, 80] width 28 height 8
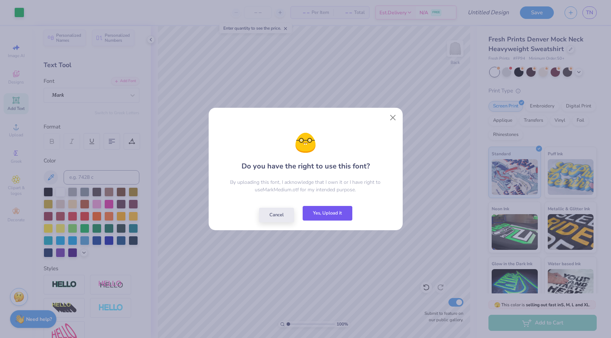
click at [337, 217] on button "Yes, Upload it" at bounding box center [328, 213] width 50 height 15
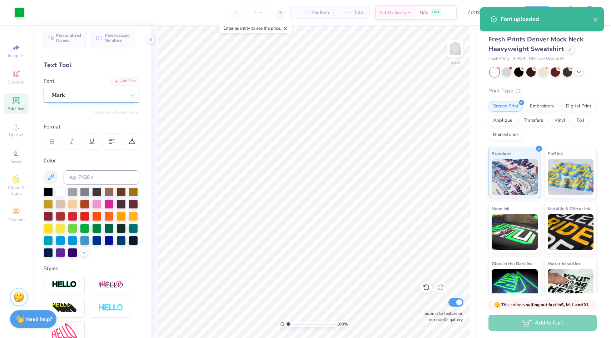
click at [69, 97] on div "Mark" at bounding box center [88, 95] width 75 height 11
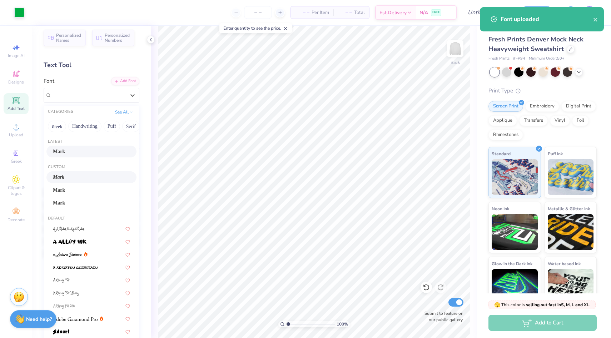
scroll to position [0, 0]
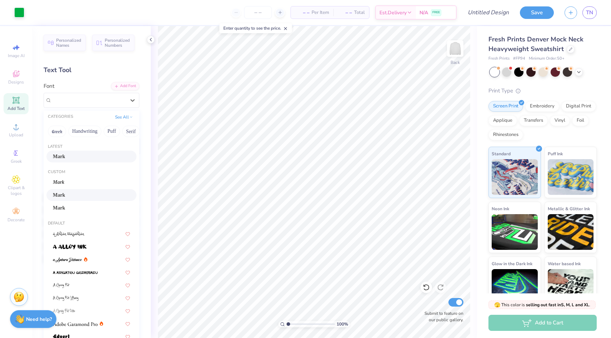
click at [74, 195] on div "Mark" at bounding box center [91, 196] width 77 height 8
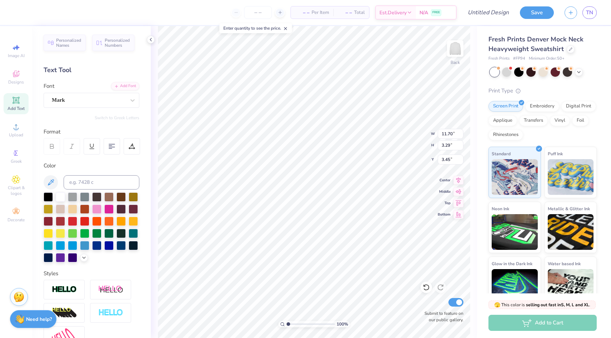
type input "3.45"
click at [15, 126] on icon at bounding box center [16, 127] width 9 height 9
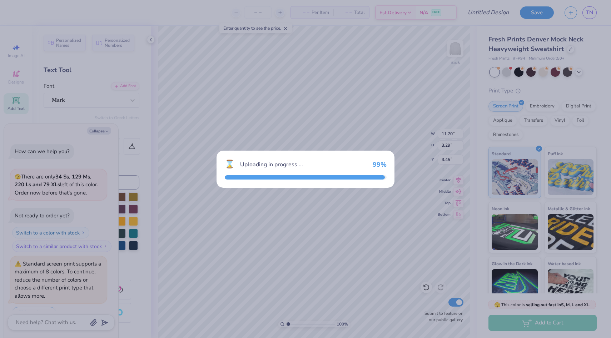
scroll to position [187, 0]
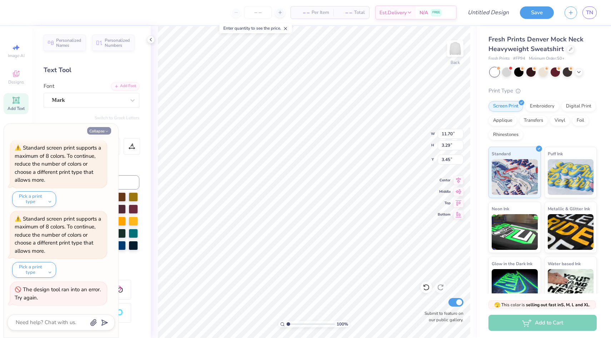
click at [101, 132] on button "Collapse" at bounding box center [99, 131] width 24 height 8
type textarea "x"
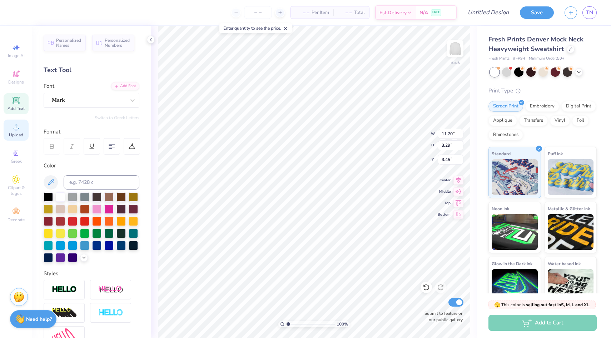
click at [18, 132] on span "Upload" at bounding box center [16, 135] width 14 height 6
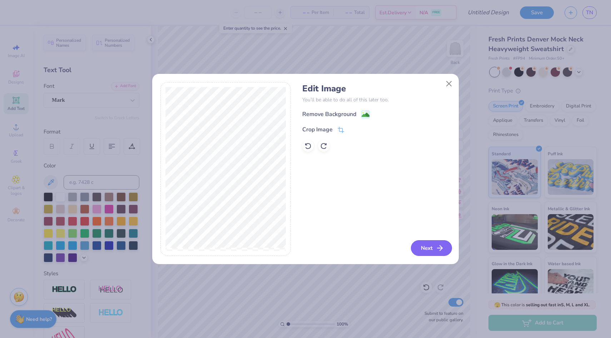
click at [429, 251] on button "Next" at bounding box center [431, 249] width 41 height 16
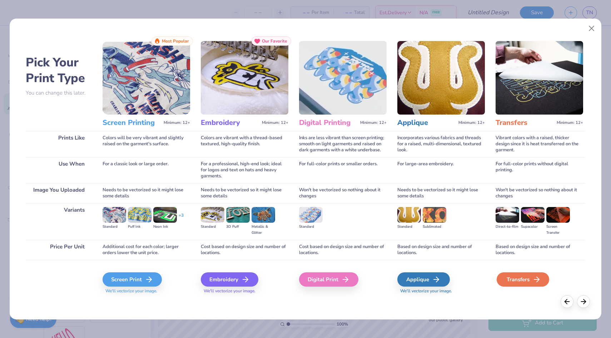
click at [518, 281] on div "Transfers" at bounding box center [523, 280] width 53 height 14
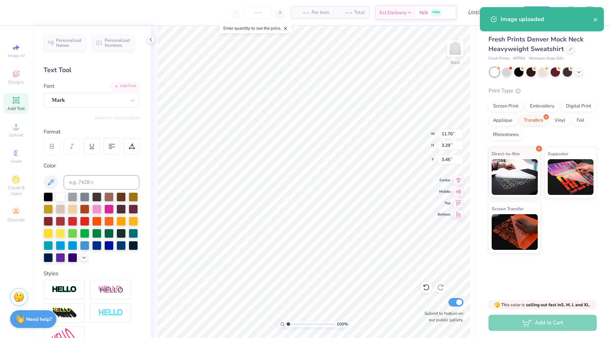
type input "7.12"
type input "6.07"
type input "6.97"
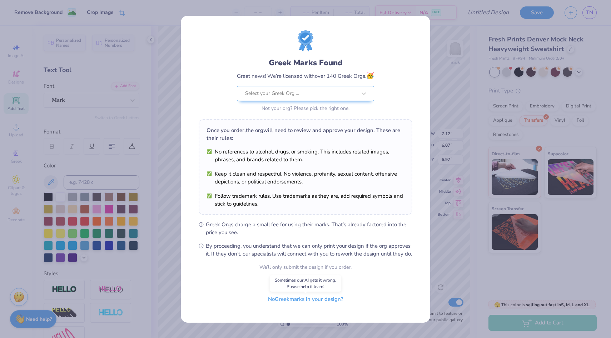
click at [309, 306] on button "No Greek marks in your design?" at bounding box center [306, 299] width 88 height 15
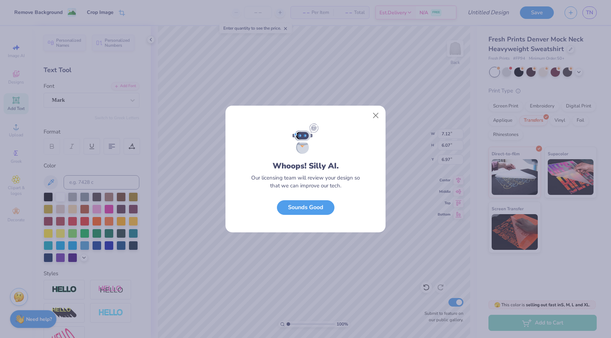
click at [307, 207] on button "Sounds Good" at bounding box center [306, 208] width 58 height 15
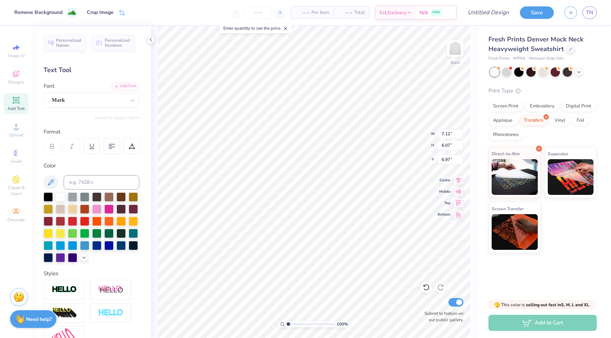
type input "2.22"
type input "1.89"
type input "2.50"
type input "11.70"
type input "3.29"
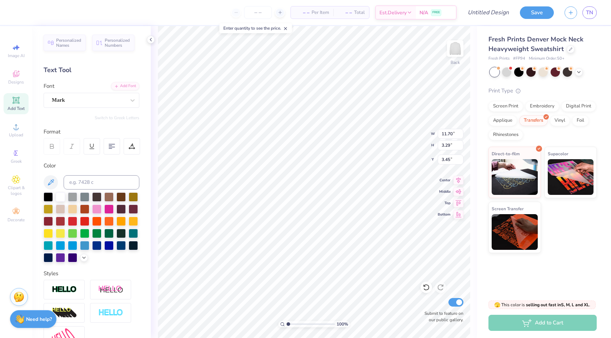
type input "4.92"
type input "2.22"
type input "1.89"
type input "1.50"
type input "4.33"
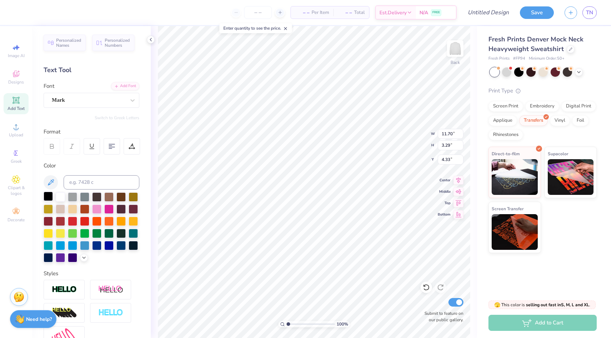
click at [49, 198] on div at bounding box center [48, 196] width 9 height 9
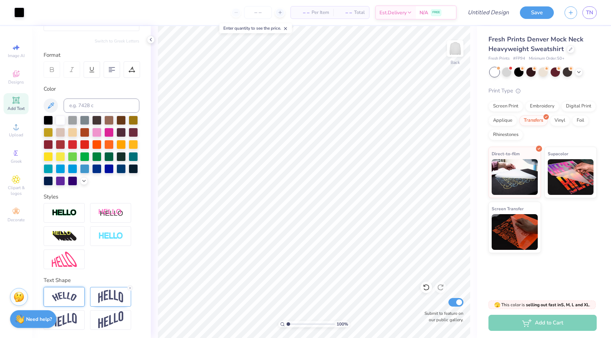
click at [68, 300] on img at bounding box center [64, 297] width 25 height 10
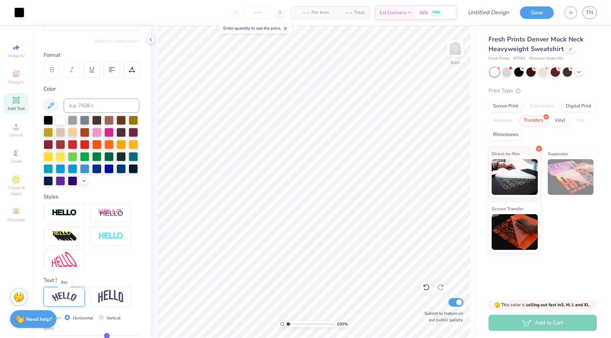
scroll to position [119, 0]
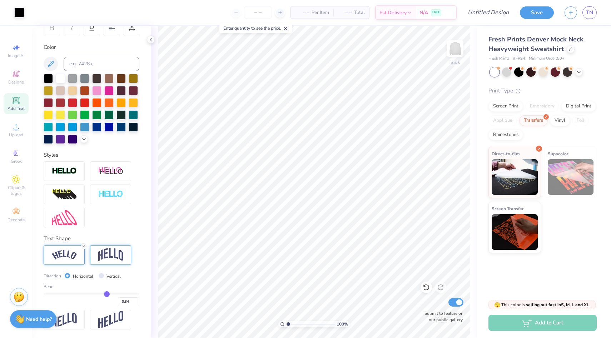
click at [106, 253] on img at bounding box center [110, 255] width 25 height 14
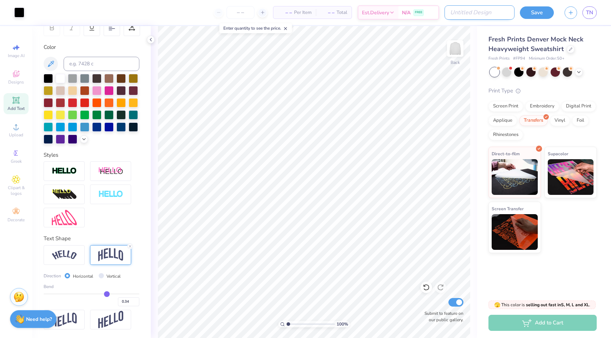
click at [484, 10] on input "Design Title" at bounding box center [480, 12] width 70 height 14
type input "Taita Hood Design"
click at [541, 19] on div "Save TN" at bounding box center [565, 12] width 91 height 25
click at [539, 14] on button "Save" at bounding box center [537, 12] width 34 height 13
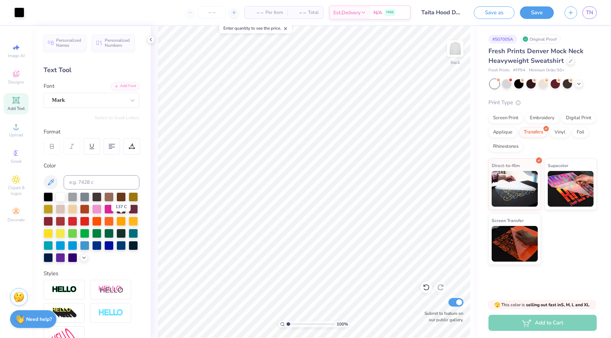
scroll to position [119, 0]
